Goal: Task Accomplishment & Management: Manage account settings

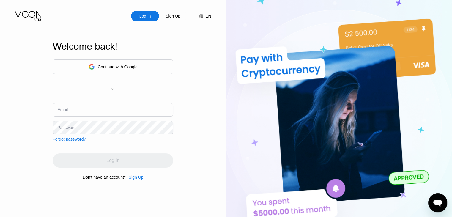
click at [99, 101] on div "Continue with Google or Email Password Forgot password?" at bounding box center [113, 100] width 121 height 82
click at [97, 104] on input "text" at bounding box center [113, 109] width 121 height 13
click at [96, 104] on input "text" at bounding box center [113, 109] width 121 height 13
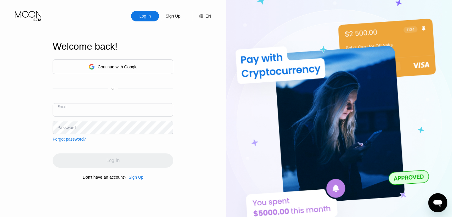
click at [96, 117] on div "Email" at bounding box center [113, 112] width 121 height 18
click at [143, 113] on input "text" at bounding box center [113, 109] width 121 height 13
type input "[EMAIL_ADDRESS][DOMAIN_NAME]"
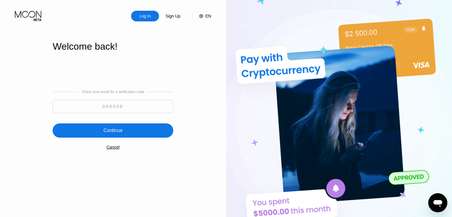
click at [125, 107] on input at bounding box center [113, 106] width 121 height 13
paste input "595182"
type input "595182"
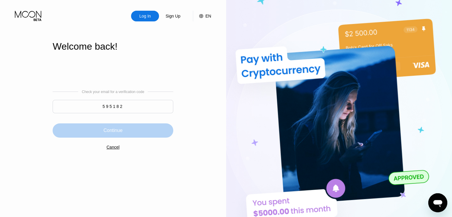
click at [122, 124] on div "Continue" at bounding box center [113, 130] width 121 height 14
